Goal: Task Accomplishment & Management: Manage account settings

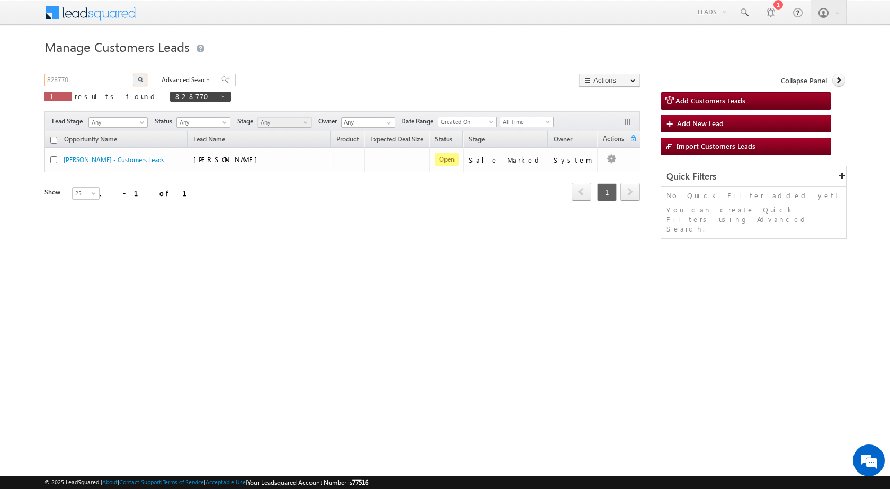
drag, startPoint x: 113, startPoint y: 82, endPoint x: 0, endPoint y: 82, distance: 112.9
click at [0, 82] on body "Menu [PERSON_NAME] sitar a7@ks erve." at bounding box center [445, 150] width 890 height 300
paste input "30977"
type input "830977"
click at [143, 80] on img "button" at bounding box center [140, 79] width 5 height 5
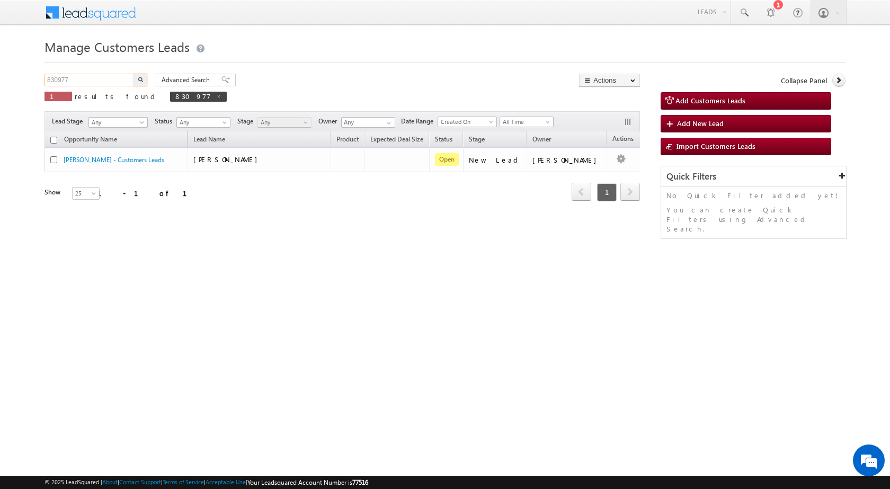
drag, startPoint x: 94, startPoint y: 78, endPoint x: 0, endPoint y: 71, distance: 94.6
click at [0, 71] on body "Menu [PERSON_NAME] sitar a7@ks erve." at bounding box center [445, 150] width 890 height 300
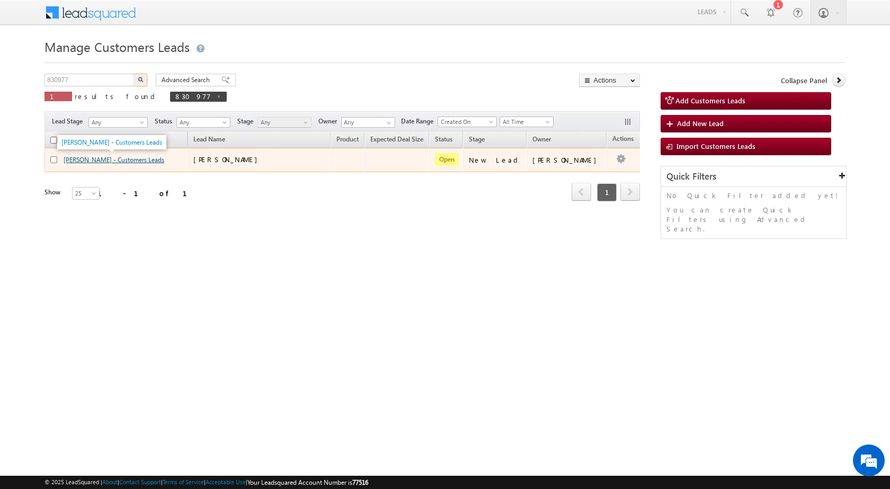
click at [111, 158] on link "[PERSON_NAME] - Customers Leads" at bounding box center [114, 160] width 101 height 8
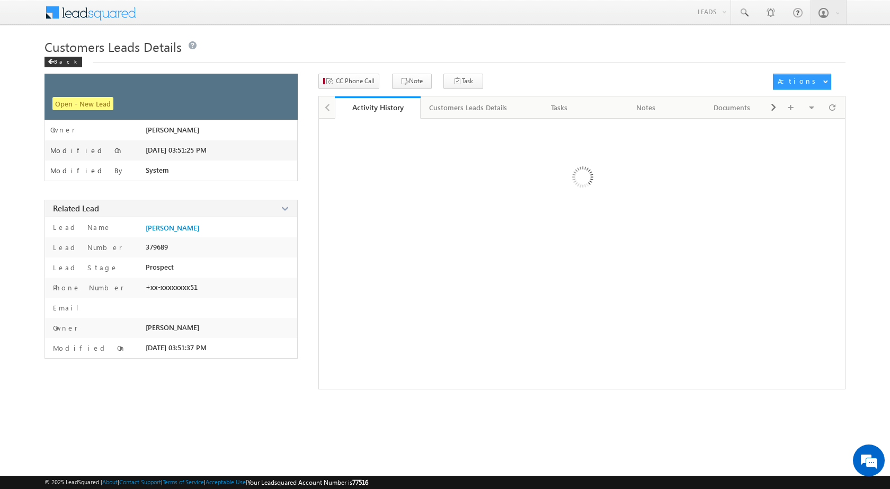
click at [348, 62] on body "Menu [PERSON_NAME] sitar a7@ks erve. [DOMAIN_NAME]" at bounding box center [445, 194] width 890 height 389
click at [350, 75] on button "CC Phone Call" at bounding box center [348, 81] width 61 height 15
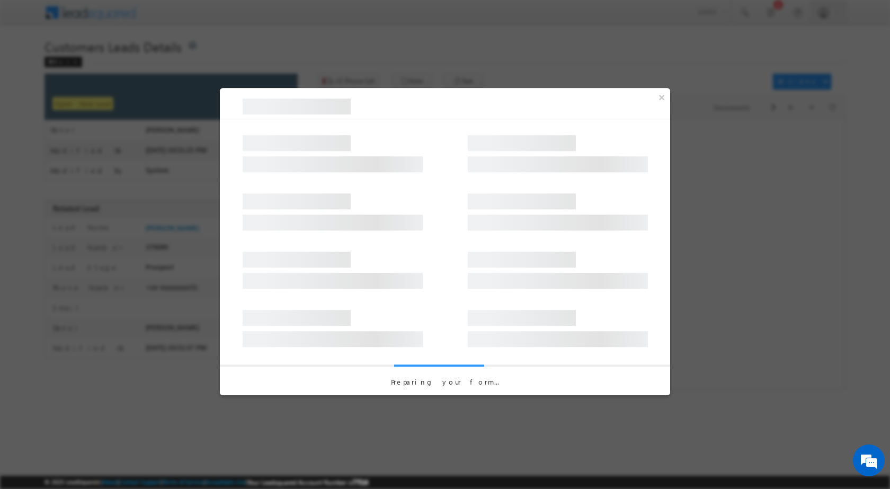
click at [381, 487] on div "© 2025 LeadSquared | About | Contact Support | Terms of Service | Acceptable Us…" at bounding box center [445, 482] width 890 height 13
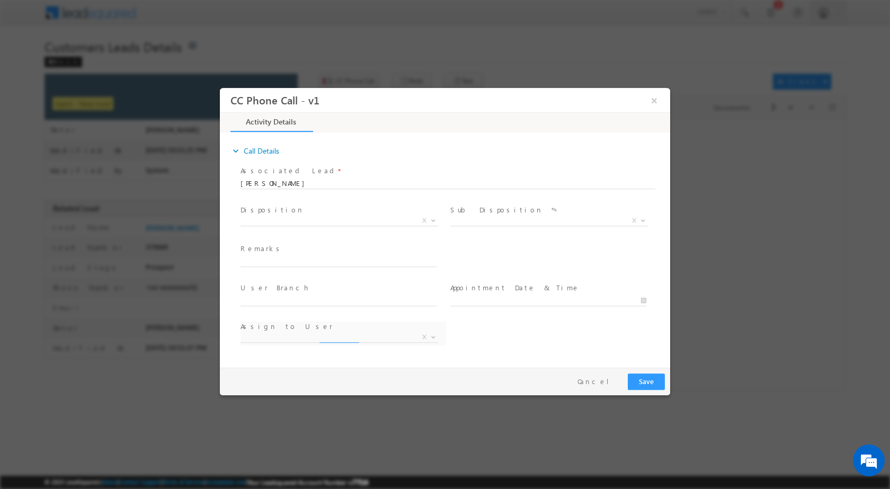
select select "[PERSON_NAME][EMAIL_ADDRESS][PERSON_NAME][DOMAIN_NAME]"
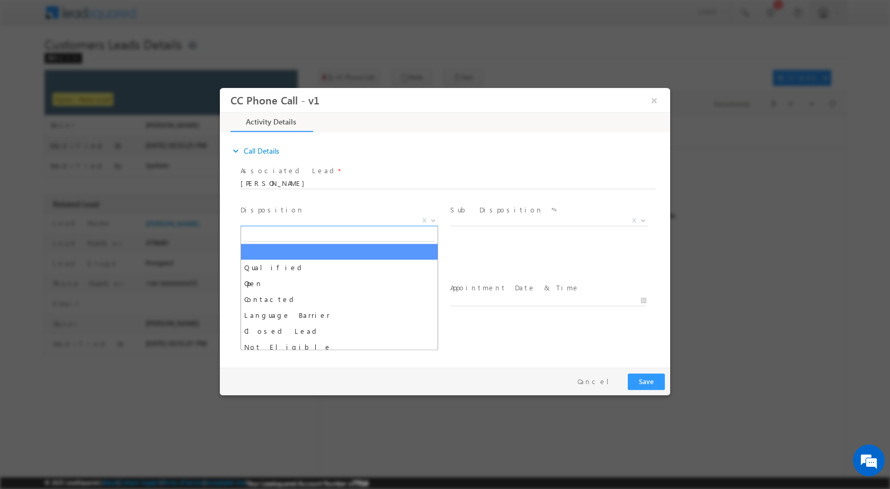
click at [431, 216] on span at bounding box center [432, 220] width 11 height 14
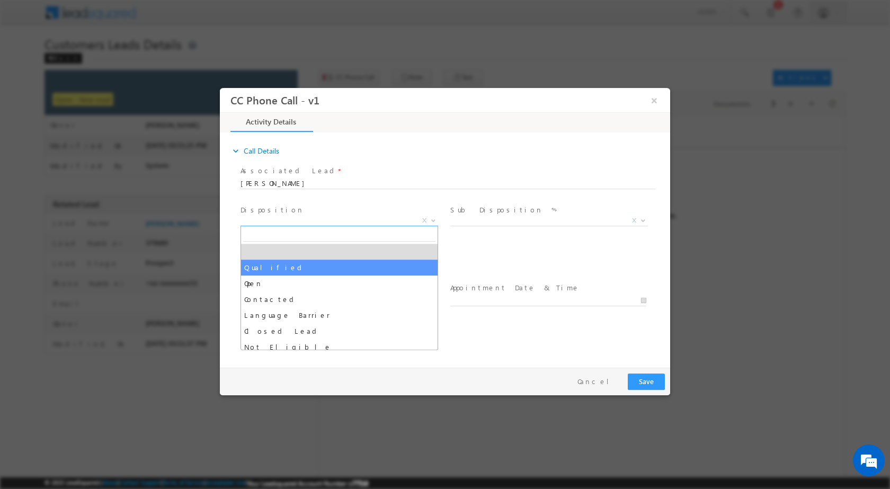
select select "Qualified"
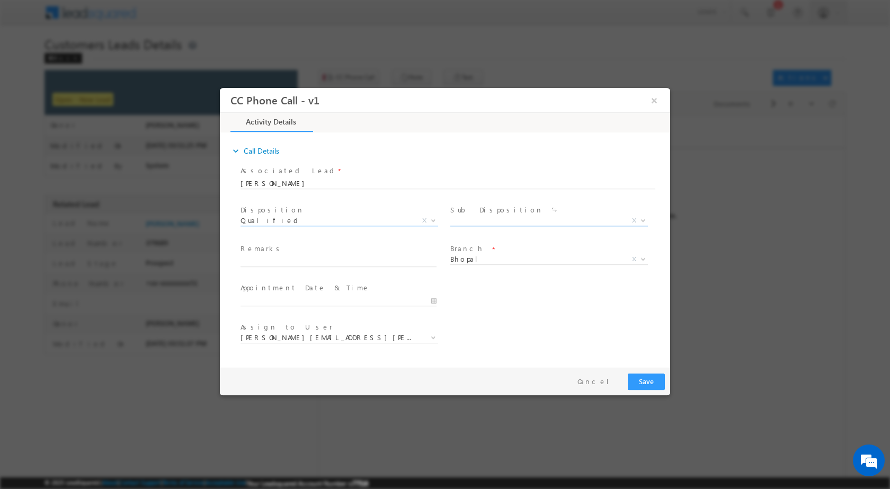
click at [646, 222] on span at bounding box center [642, 220] width 11 height 14
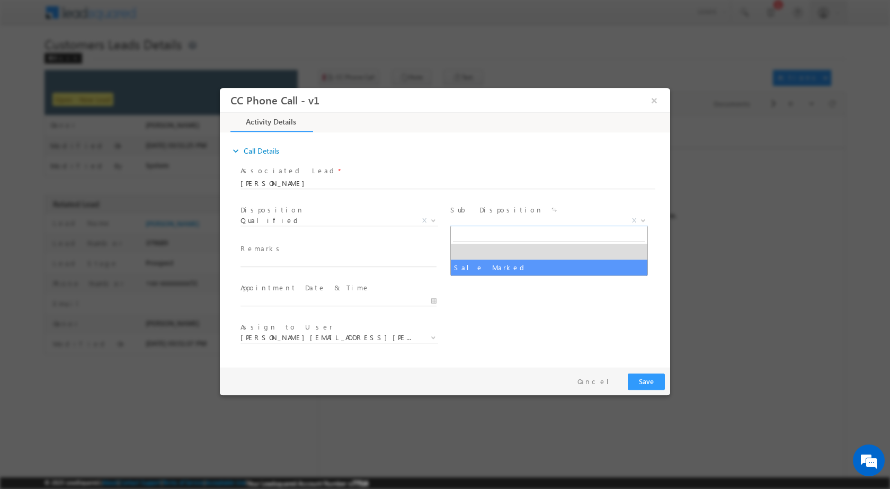
select select "Sale Marked"
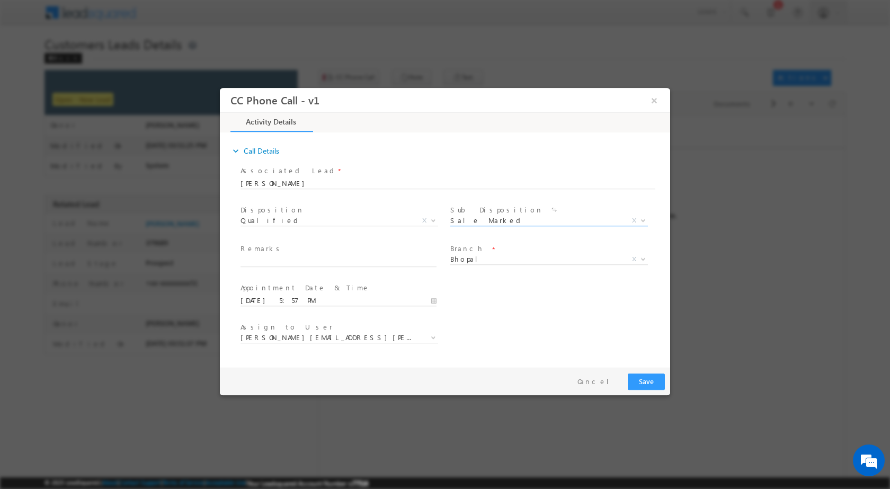
click at [431, 301] on input "09/04/2025 5:57 PM" at bounding box center [339, 300] width 196 height 11
type input "09/06/2025 5:57 PM"
type input "11"
type input "09/06/2025 11:57 PM"
click at [301, 287] on input "57" at bounding box center [309, 287] width 44 height 7
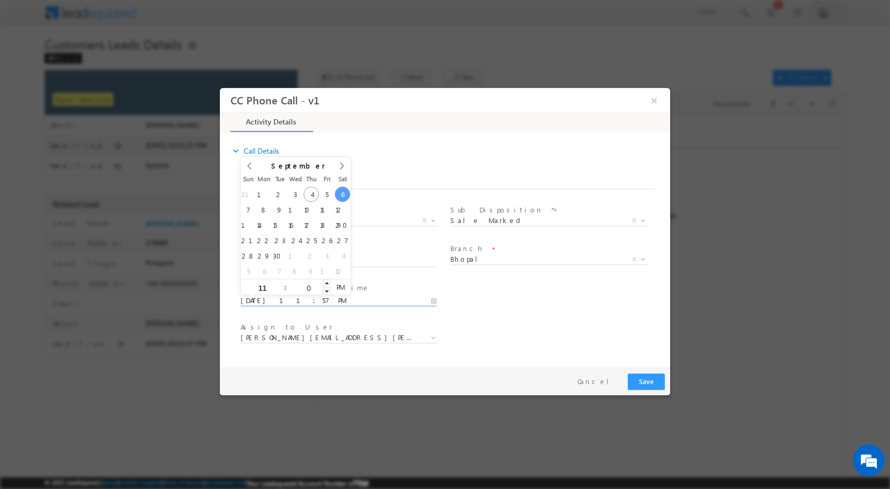
type input "00"
type input "09/06/2025 11:00 AM"
click at [343, 287] on span "PM" at bounding box center [341, 287] width 20 height 16
click at [602, 338] on div "Assign to User * altaf.shaikh@sgrlimited.in arpit.tirkey@sgrlimited.in arun.sin…" at bounding box center [454, 338] width 432 height 39
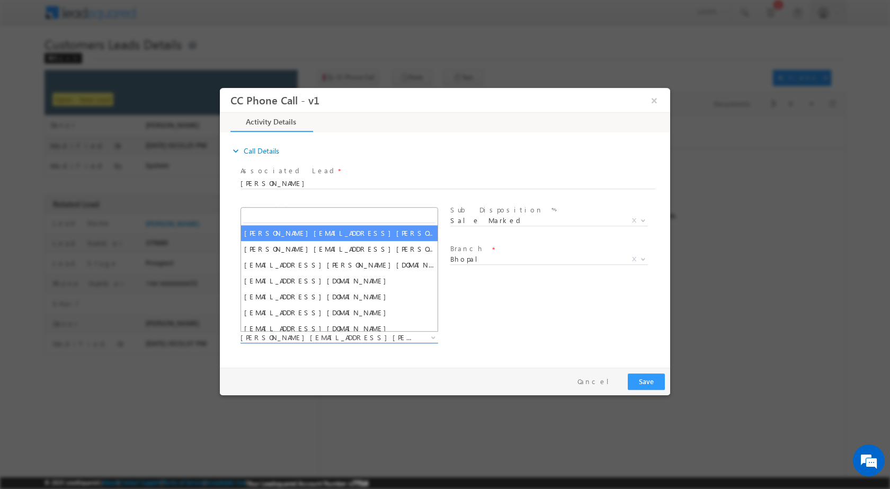
click at [426, 334] on span "altaf.shaikh@sgrlimited.in" at bounding box center [340, 337] width 198 height 11
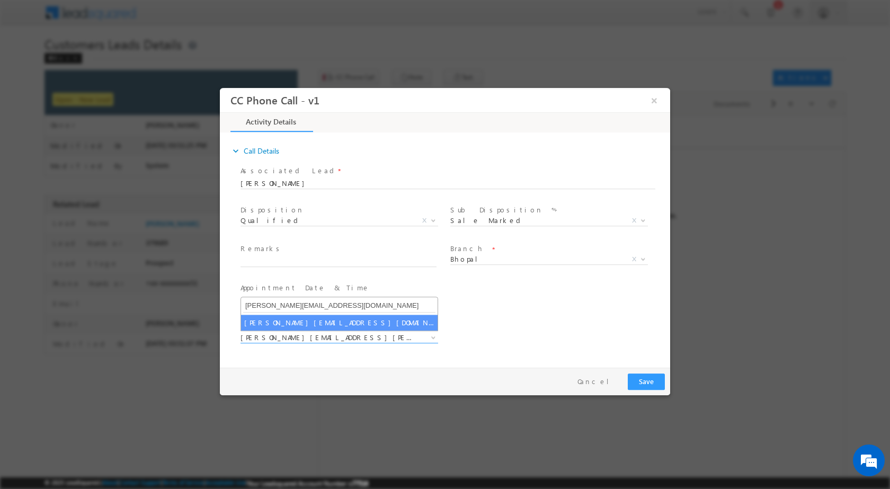
type input "vaibhav.rajput@sgrlimited.in"
select select "vaibhav.rajput@sgrlimited.in"
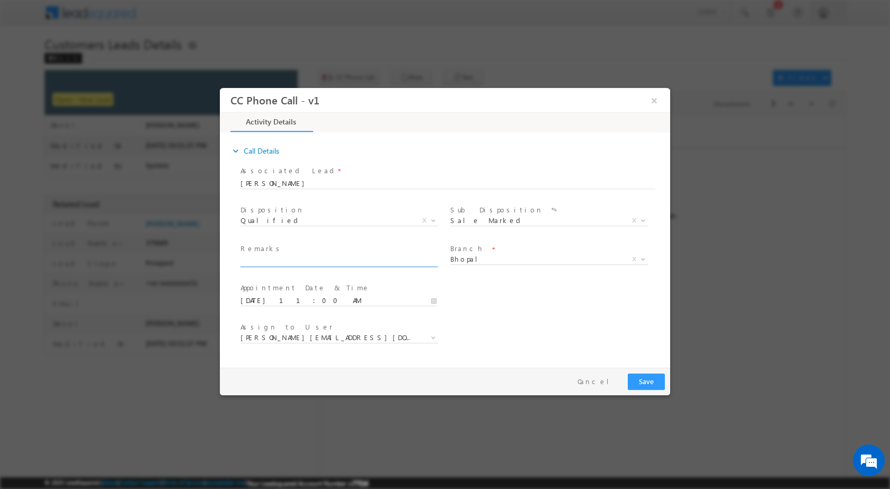
click at [291, 264] on input "text" at bounding box center [339, 261] width 196 height 11
paste input "04/09-Customer Name is MAHENDRA TIWARI Customer Age is 30 yrs Loan type is Plot…"
type input "04/09-Customer Name is MAHENDRA TIWARI Customer Age is 30 yrs Loan type is Plot…"
click at [651, 378] on button "Save" at bounding box center [646, 381] width 37 height 16
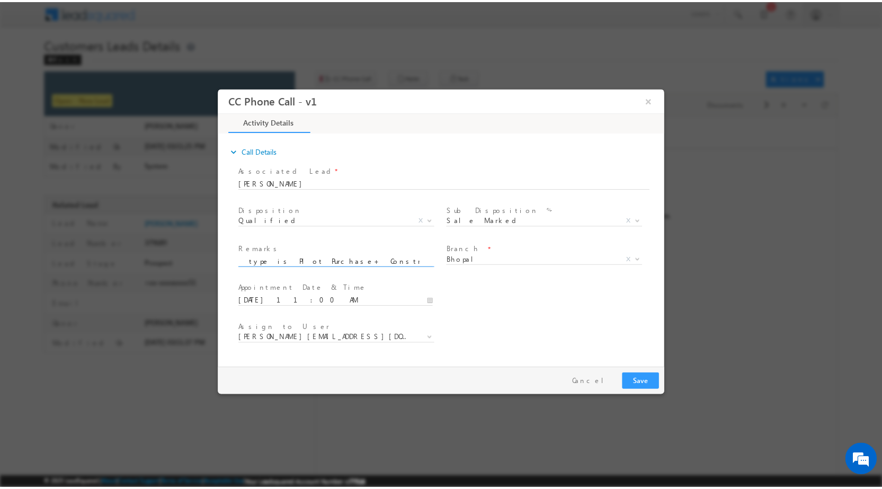
scroll to position [0, 0]
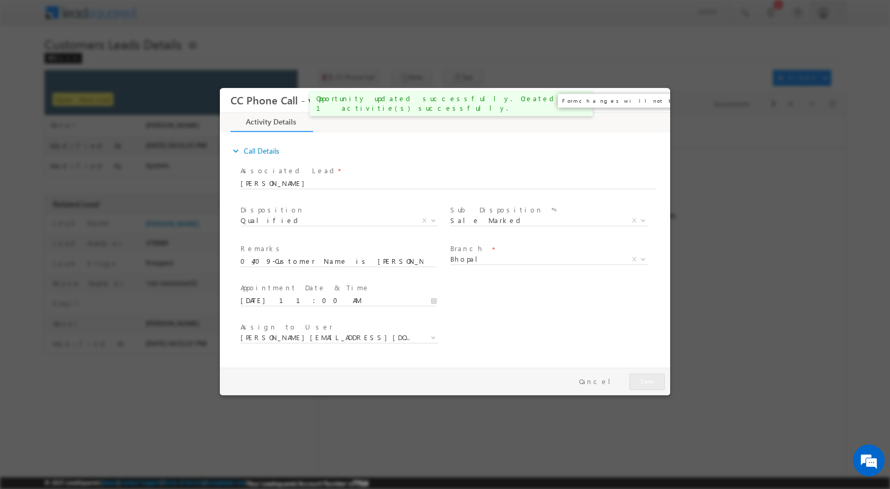
click at [654, 102] on button "×" at bounding box center [654, 100] width 18 height 20
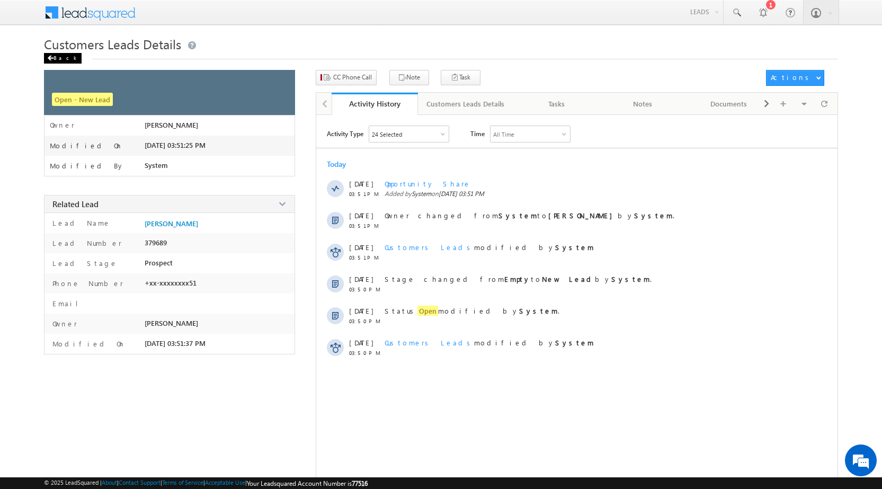
click at [65, 58] on div "Back" at bounding box center [63, 58] width 38 height 11
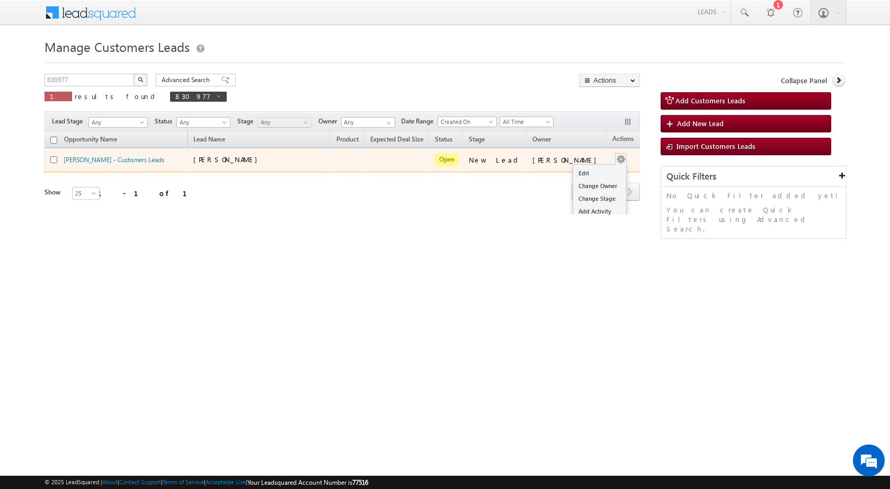
click at [614, 157] on td "Edit Change Owner Change Stage Add Activity Add Task Delete" at bounding box center [629, 160] width 44 height 24
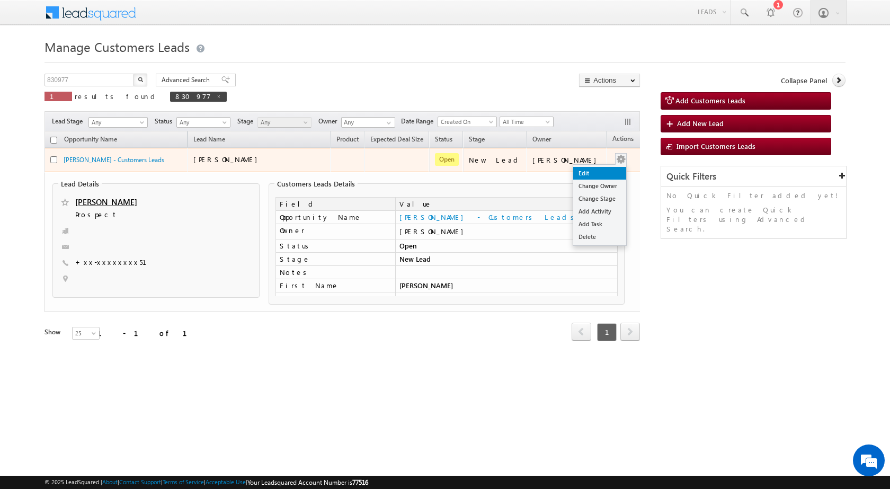
click at [576, 178] on link "Edit" at bounding box center [599, 173] width 53 height 13
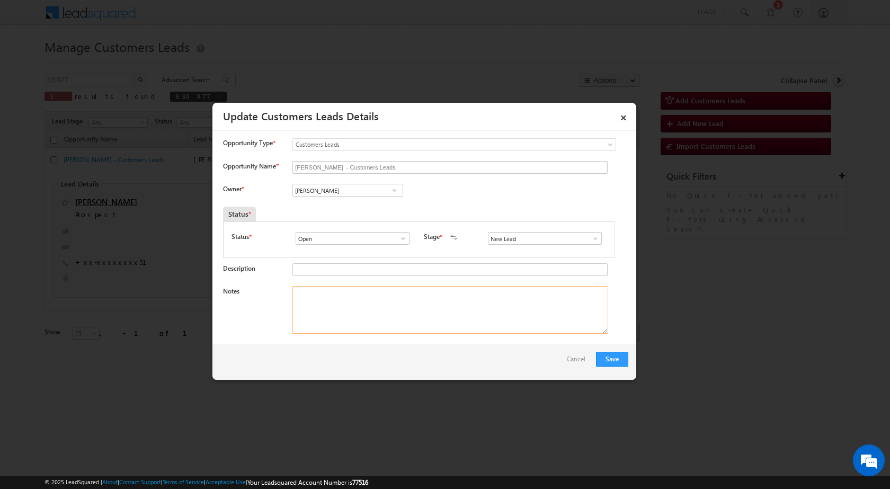
click at [446, 313] on textarea "Notes" at bounding box center [450, 310] width 316 height 48
paste textarea "04/09-Customer Name is MAHENDRA TIWARI Customer Age is 30 yrs Loan type is Plot…"
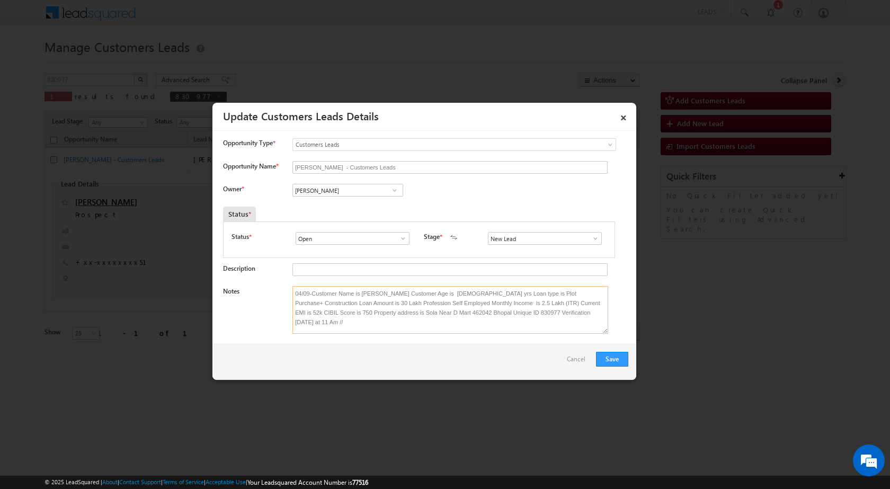
type textarea "04/09-Customer Name is MAHENDRA TIWARI Customer Age is 30 yrs Loan type is Plot…"
click at [398, 187] on span at bounding box center [394, 190] width 11 height 8
paste input "vaibhav.rajput@sgrlimited.in"
click at [358, 209] on span "vaibhav.rajput@sgrlimited.in" at bounding box center [344, 211] width 95 height 8
type input "Vaibhav Rajput"
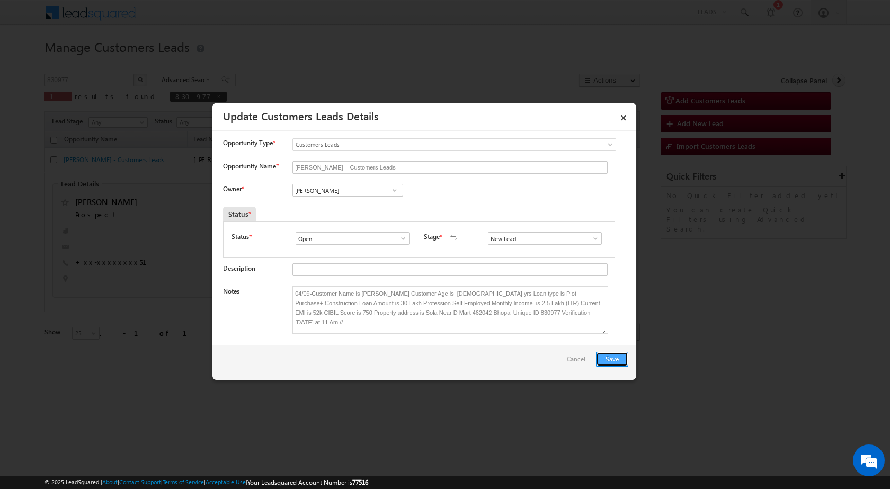
click at [621, 356] on button "Save" at bounding box center [612, 359] width 32 height 15
